Goal: Navigation & Orientation: Find specific page/section

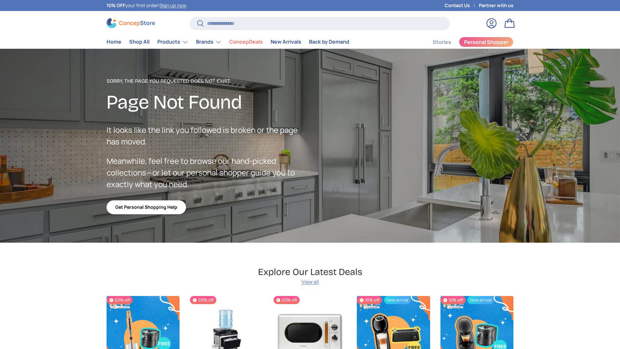
scroll to position [1123, 2641]
